Goal: Transaction & Acquisition: Purchase product/service

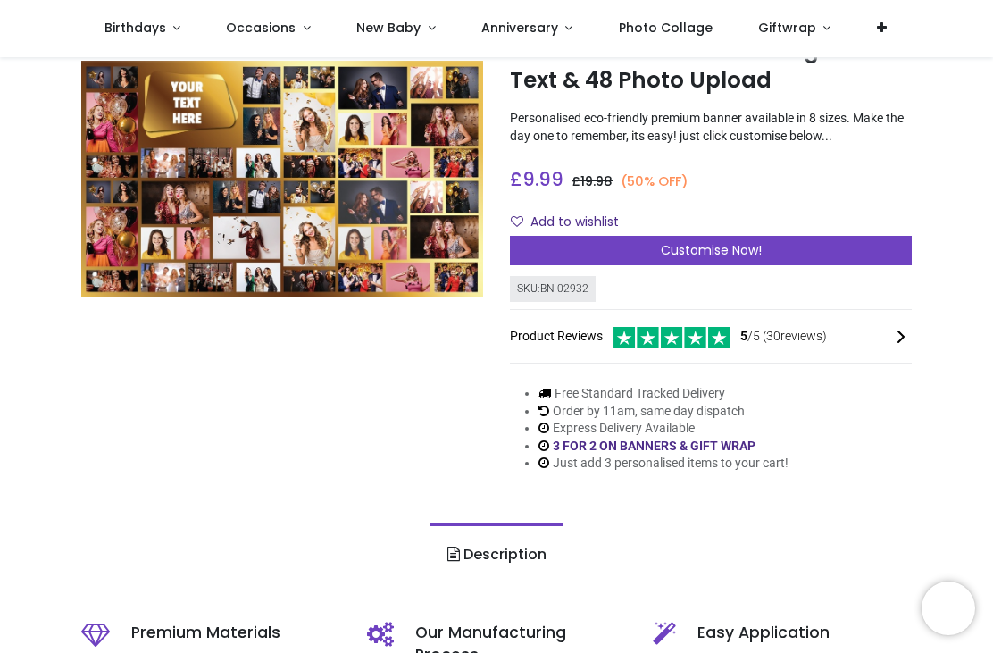
scroll to position [119, 0]
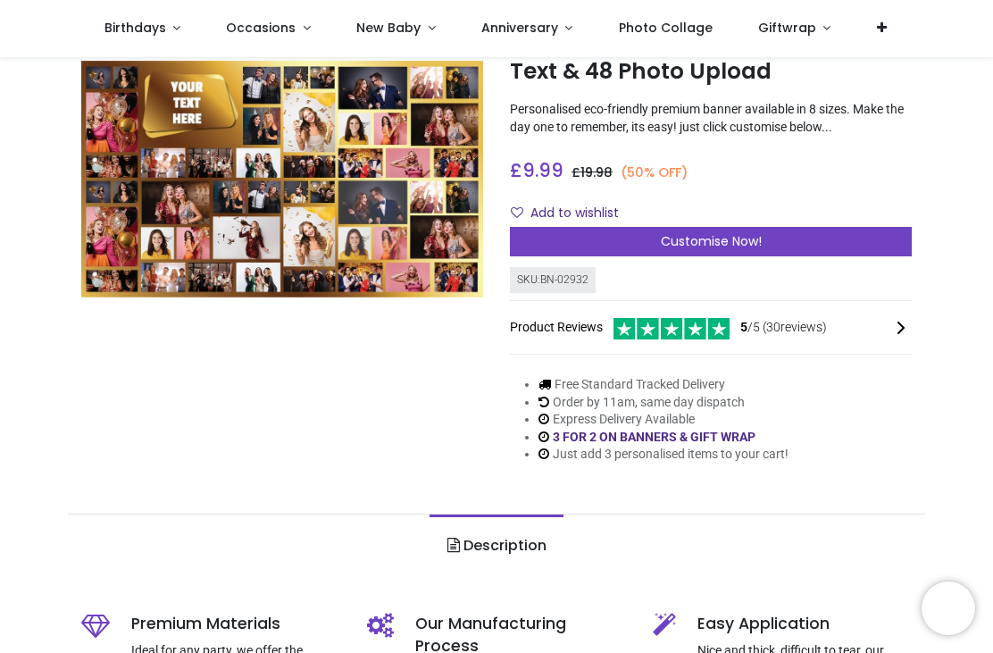
click at [674, 233] on span "Customise Now!" at bounding box center [711, 241] width 101 height 18
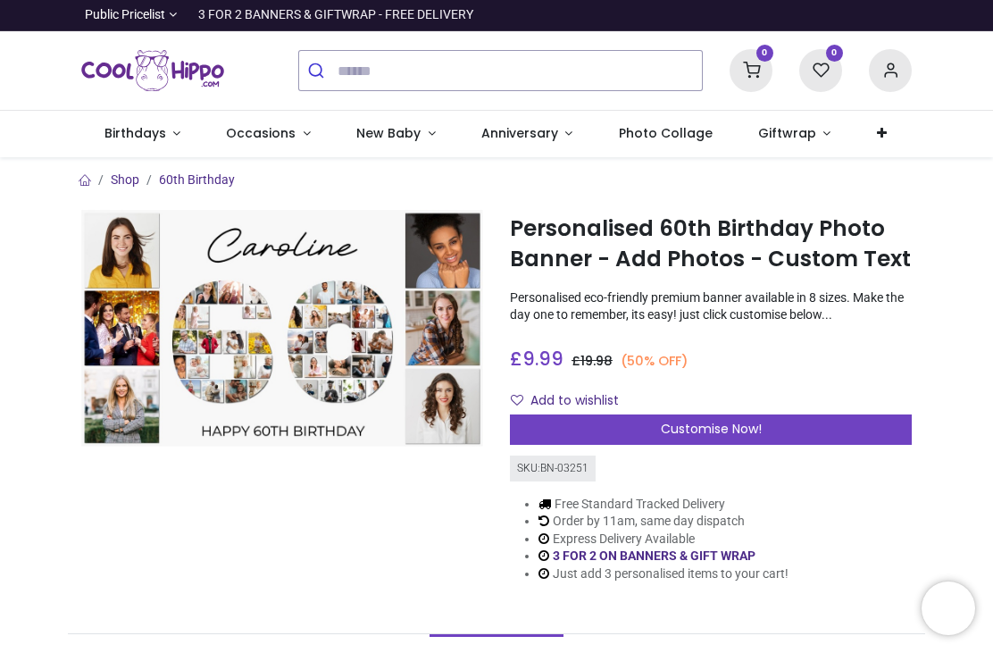
click at [652, 130] on span "Photo Collage" at bounding box center [666, 133] width 94 height 18
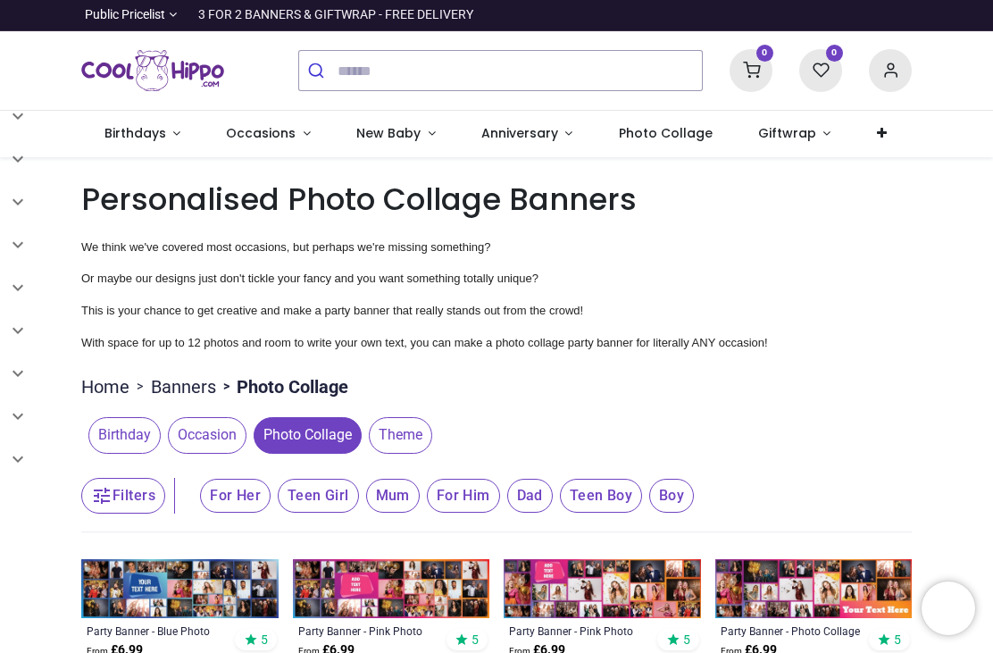
click at [142, 129] on span "Birthdays" at bounding box center [135, 133] width 62 height 18
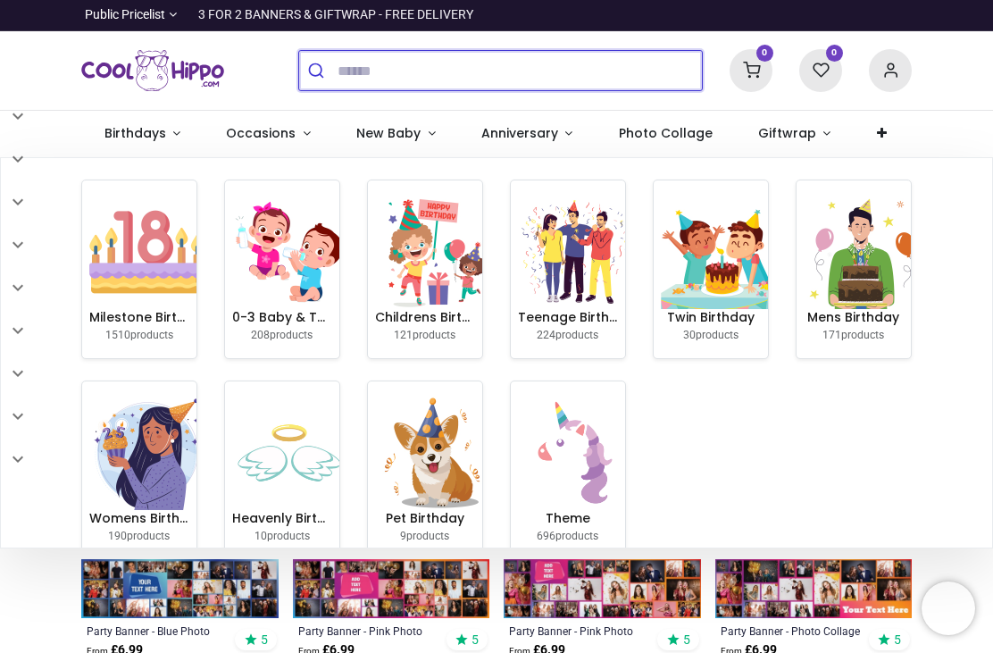
click at [418, 63] on input "search" at bounding box center [520, 70] width 364 height 39
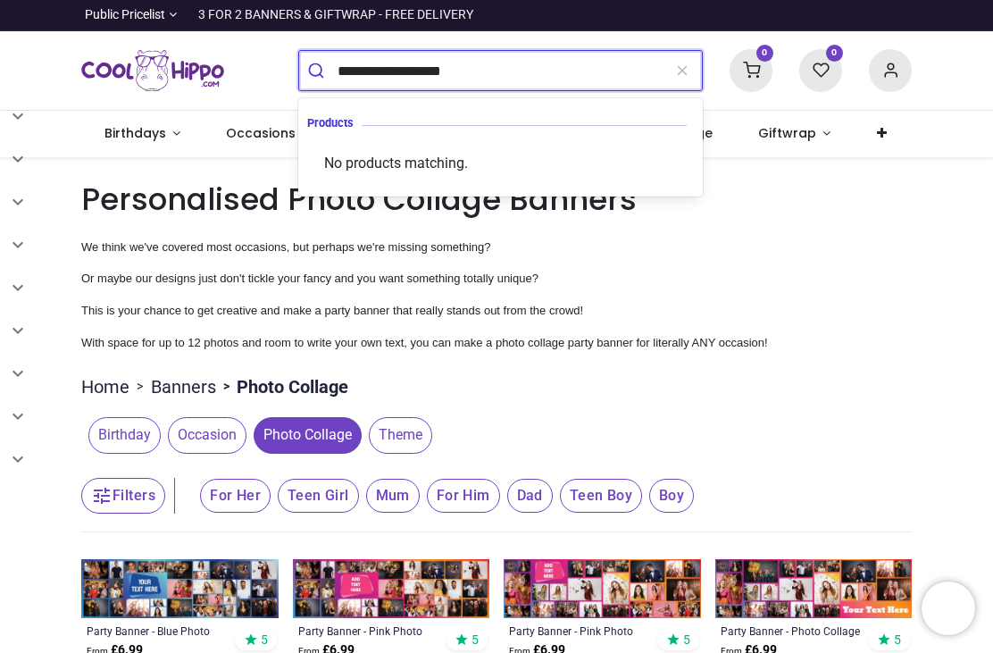
type input "**********"
click at [318, 71] on button "submit" at bounding box center [318, 70] width 38 height 39
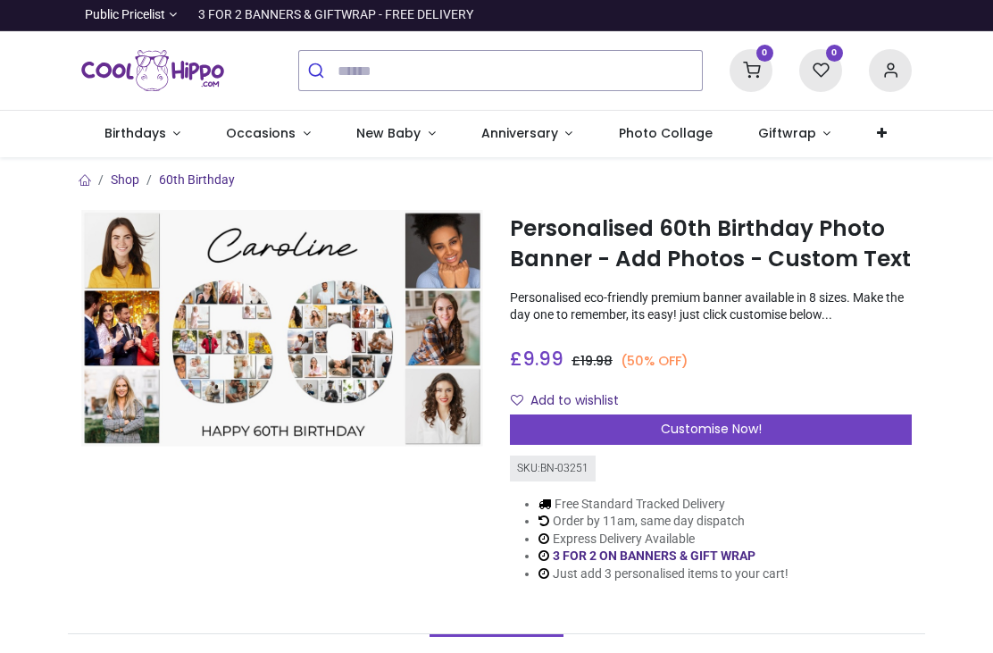
click at [332, 363] on img at bounding box center [282, 328] width 402 height 237
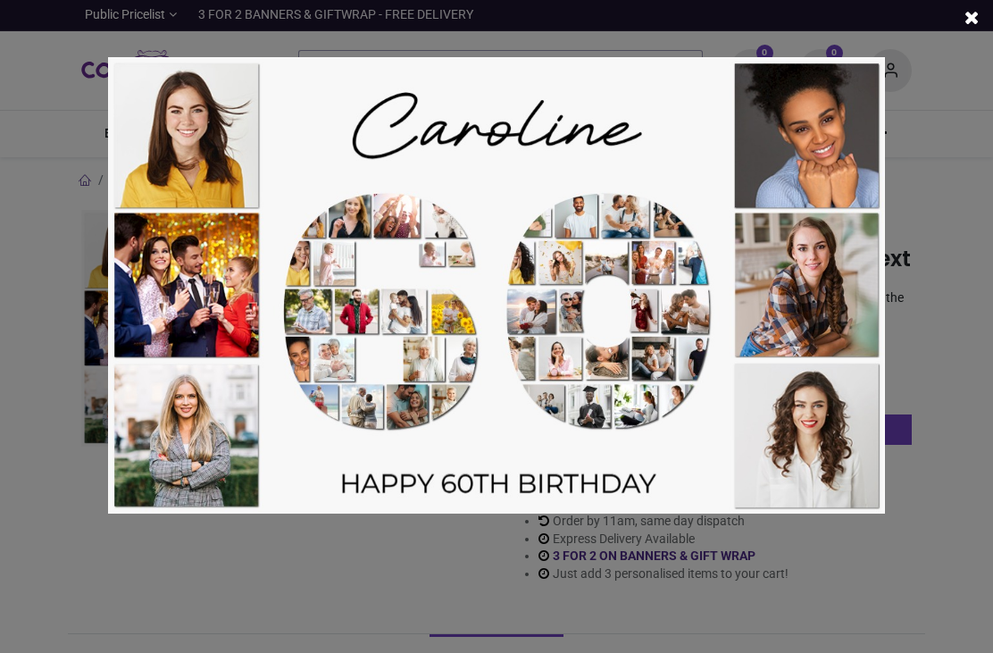
click at [939, 150] on div at bounding box center [496, 326] width 993 height 653
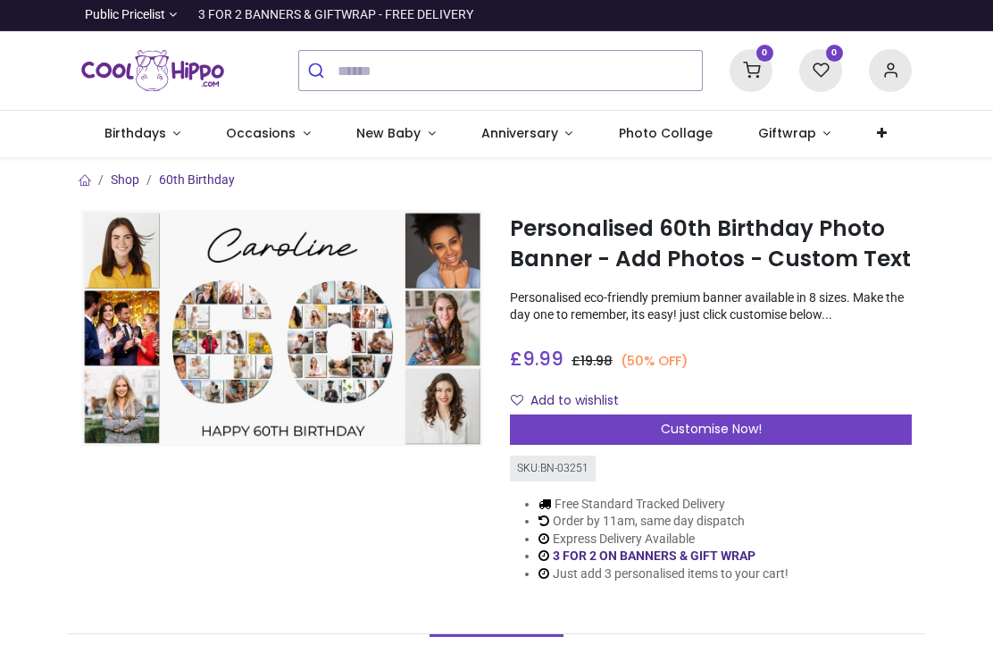
click at [657, 422] on div "Customise Now!" at bounding box center [711, 429] width 402 height 30
